Goal: Transaction & Acquisition: Purchase product/service

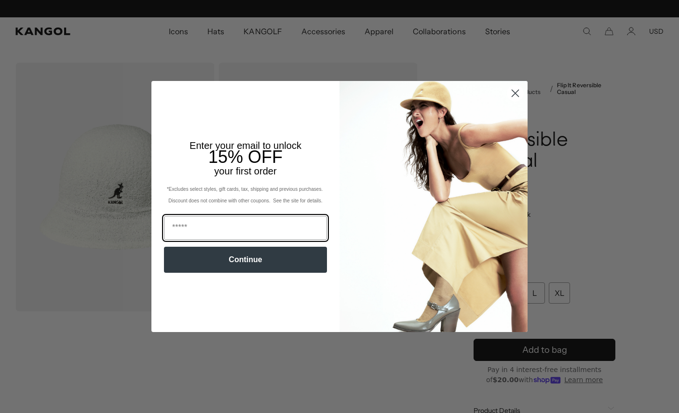
scroll to position [0, 199]
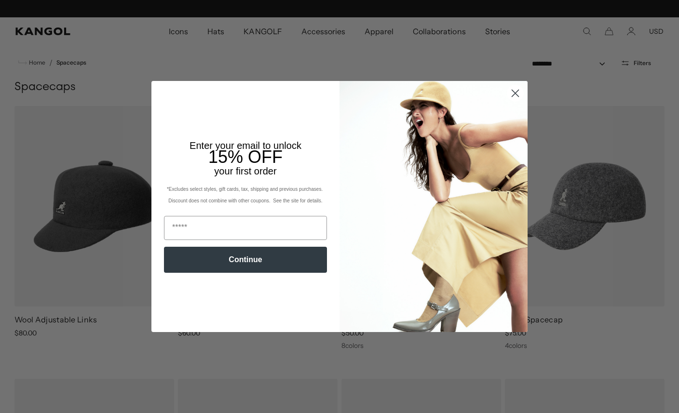
scroll to position [0, 199]
